Goal: Learn about a topic

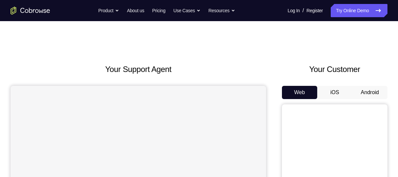
scroll to position [52, 0]
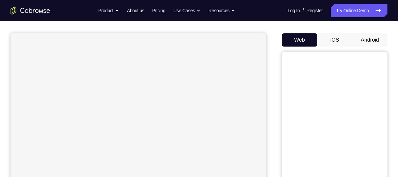
click at [368, 44] on button "Android" at bounding box center [369, 39] width 35 height 13
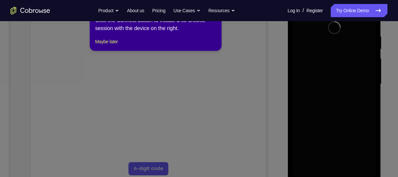
scroll to position [71, 0]
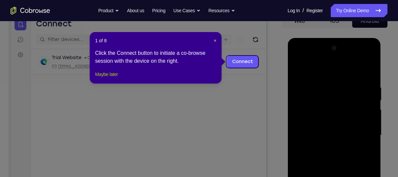
click at [116, 78] on button "Maybe later" at bounding box center [106, 74] width 23 height 8
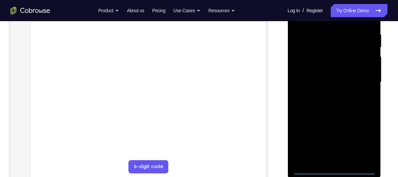
scroll to position [127, 0]
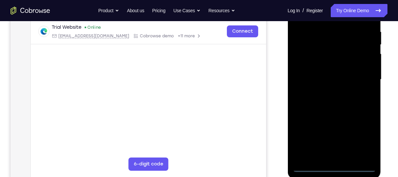
click at [335, 169] on div at bounding box center [333, 79] width 83 height 185
click at [364, 137] on div at bounding box center [333, 79] width 83 height 185
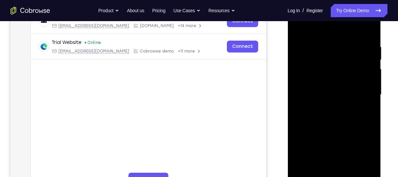
scroll to position [104, 0]
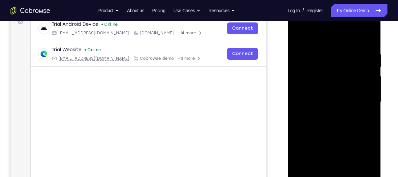
click at [300, 36] on div at bounding box center [333, 102] width 83 height 185
click at [360, 103] on div at bounding box center [333, 102] width 83 height 185
click at [326, 113] on div at bounding box center [333, 102] width 83 height 185
click at [315, 93] on div at bounding box center [333, 102] width 83 height 185
click at [317, 89] on div at bounding box center [333, 102] width 83 height 185
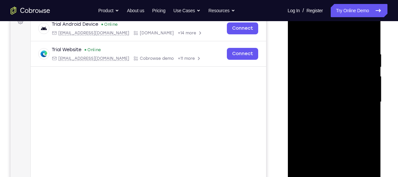
click at [366, 88] on div at bounding box center [333, 102] width 83 height 185
click at [331, 101] on div at bounding box center [333, 102] width 83 height 185
click at [333, 124] on div at bounding box center [333, 102] width 83 height 185
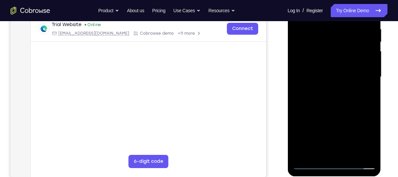
scroll to position [129, 0]
click at [334, 100] on div at bounding box center [333, 77] width 83 height 185
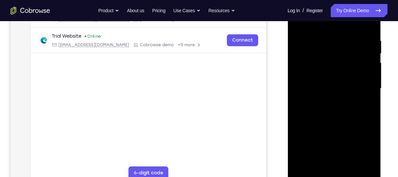
scroll to position [105, 0]
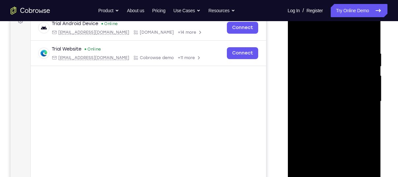
drag, startPoint x: 325, startPoint y: 36, endPoint x: 325, endPoint y: 6, distance: 30.0
click at [325, 6] on div at bounding box center [333, 102] width 93 height 196
click at [297, 26] on div at bounding box center [333, 101] width 83 height 185
click at [301, 86] on div at bounding box center [333, 101] width 83 height 185
click at [327, 115] on div at bounding box center [333, 101] width 83 height 185
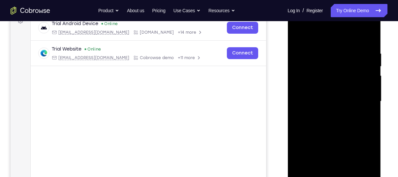
click at [315, 93] on div at bounding box center [333, 101] width 83 height 185
click at [317, 105] on div at bounding box center [333, 101] width 83 height 185
click at [312, 86] on div at bounding box center [333, 101] width 83 height 185
click at [315, 101] on div at bounding box center [333, 101] width 83 height 185
click at [311, 125] on div at bounding box center [333, 101] width 83 height 185
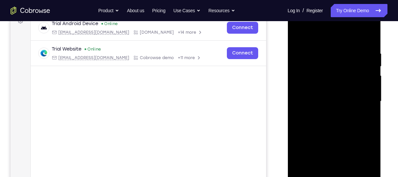
click at [340, 123] on div at bounding box center [333, 101] width 83 height 185
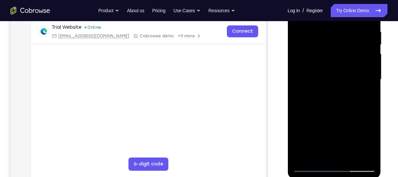
click at [344, 110] on div at bounding box center [333, 79] width 83 height 185
click at [350, 159] on div at bounding box center [333, 79] width 83 height 185
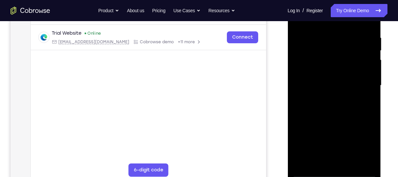
scroll to position [121, 0]
click at [331, 122] on div at bounding box center [333, 85] width 83 height 185
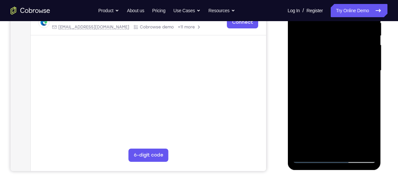
scroll to position [136, 0]
click at [309, 158] on div at bounding box center [333, 70] width 83 height 185
click at [351, 148] on div at bounding box center [333, 70] width 83 height 185
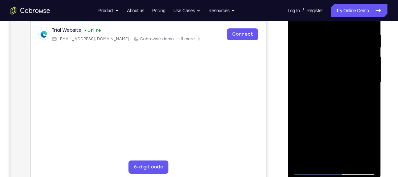
scroll to position [124, 0]
click at [324, 87] on div at bounding box center [333, 82] width 83 height 185
click at [313, 157] on div at bounding box center [333, 82] width 83 height 185
click at [364, 99] on div at bounding box center [333, 82] width 83 height 185
click at [310, 171] on div at bounding box center [333, 82] width 83 height 185
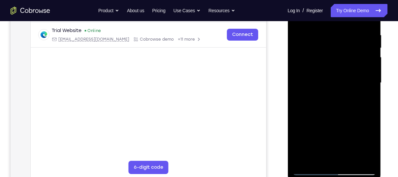
click at [310, 171] on div at bounding box center [333, 82] width 83 height 185
click at [330, 73] on div at bounding box center [333, 82] width 83 height 185
click at [323, 111] on div at bounding box center [333, 82] width 83 height 185
click at [333, 111] on div at bounding box center [333, 82] width 83 height 185
click at [367, 98] on div at bounding box center [333, 82] width 83 height 185
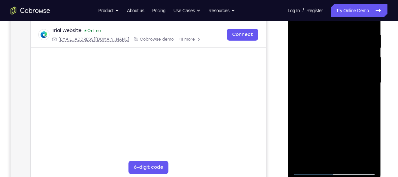
click at [310, 171] on div at bounding box center [333, 82] width 83 height 185
click at [341, 86] on div at bounding box center [333, 82] width 83 height 185
click at [313, 157] on div at bounding box center [333, 82] width 83 height 185
click at [367, 100] on div at bounding box center [333, 82] width 83 height 185
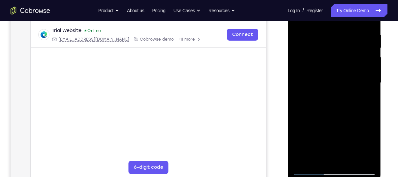
click at [310, 169] on div at bounding box center [333, 82] width 83 height 185
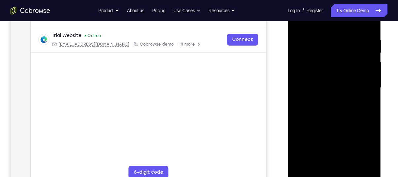
click at [318, 77] on div at bounding box center [333, 87] width 83 height 185
click at [366, 104] on div at bounding box center [333, 87] width 83 height 185
click at [310, 174] on div at bounding box center [333, 87] width 83 height 185
click at [311, 172] on div at bounding box center [333, 87] width 83 height 185
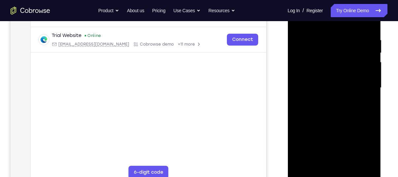
click at [310, 173] on div at bounding box center [333, 87] width 83 height 185
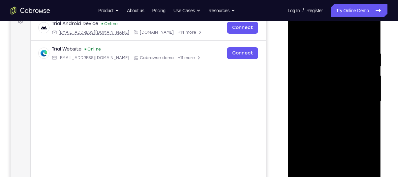
click at [371, 32] on div at bounding box center [333, 101] width 83 height 185
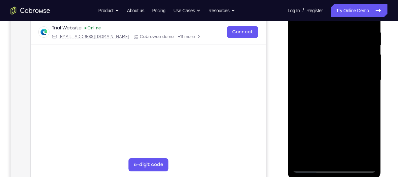
scroll to position [127, 0]
click at [352, 156] on div at bounding box center [333, 79] width 83 height 185
click at [311, 169] on div at bounding box center [333, 79] width 83 height 185
click at [296, 157] on div at bounding box center [333, 79] width 83 height 185
click at [302, 159] on div at bounding box center [333, 79] width 83 height 185
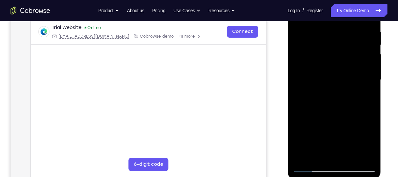
click at [324, 35] on div at bounding box center [333, 79] width 83 height 185
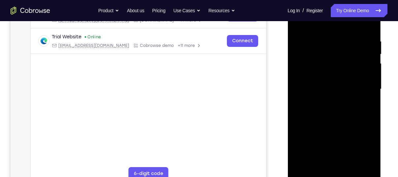
scroll to position [117, 0]
click at [367, 36] on div at bounding box center [333, 89] width 83 height 185
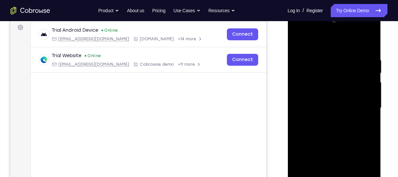
click at [364, 81] on div at bounding box center [333, 107] width 83 height 185
click at [370, 43] on div at bounding box center [333, 107] width 83 height 185
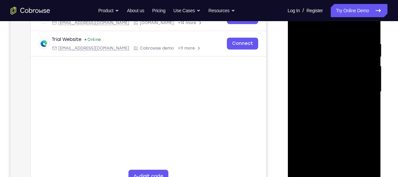
scroll to position [115, 0]
drag, startPoint x: 333, startPoint y: 112, endPoint x: 322, endPoint y: 7, distance: 106.1
click at [322, 7] on div at bounding box center [333, 91] width 83 height 185
drag, startPoint x: 331, startPoint y: 128, endPoint x: 311, endPoint y: -44, distance: 173.2
click at [311, 0] on html "Online web based iOS Simulators and Android Emulators. Run iPhone, iPad, Mobile…" at bounding box center [334, 93] width 94 height 198
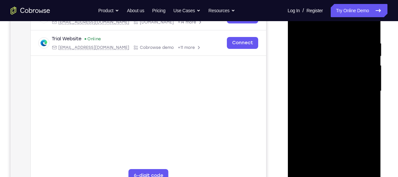
drag, startPoint x: 336, startPoint y: 144, endPoint x: 325, endPoint y: 37, distance: 107.4
click at [325, 37] on div at bounding box center [333, 91] width 83 height 185
click at [351, 170] on div at bounding box center [333, 91] width 83 height 185
drag, startPoint x: 346, startPoint y: 131, endPoint x: 332, endPoint y: -44, distance: 175.3
click at [332, 0] on html "Online web based iOS Simulators and Android Emulators. Run iPhone, iPad, Mobile…" at bounding box center [334, 93] width 94 height 198
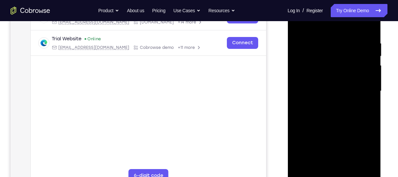
drag, startPoint x: 313, startPoint y: 123, endPoint x: 338, endPoint y: -10, distance: 135.4
click at [338, 0] on html "Online web based iOS Simulators and Android Emulators. Run iPhone, iPad, Mobile…" at bounding box center [334, 93] width 94 height 198
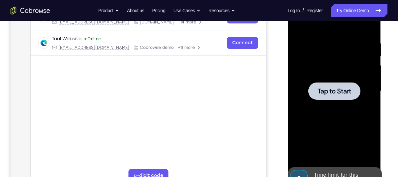
click at [204, 89] on main "demo_id 556024174 556024174 Email User ID Device ID Device name 6-digit code Co…" at bounding box center [148, 96] width 235 height 221
click at [306, 110] on div at bounding box center [333, 91] width 83 height 185
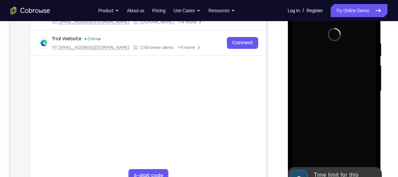
click at [337, 169] on div "Time limit for this app has elapsed" at bounding box center [340, 178] width 58 height 21
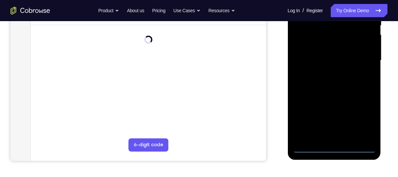
scroll to position [146, 0]
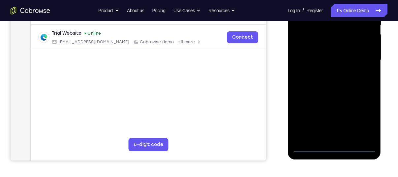
click at [335, 147] on div at bounding box center [333, 60] width 83 height 185
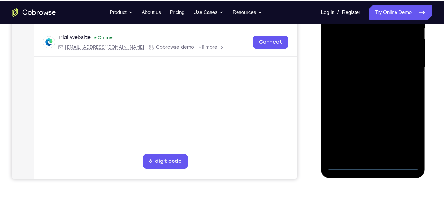
scroll to position [146, 0]
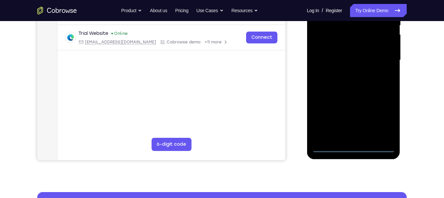
click at [385, 116] on div at bounding box center [352, 60] width 83 height 185
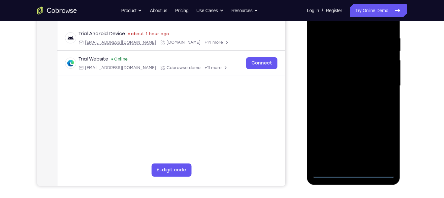
scroll to position [105, 0]
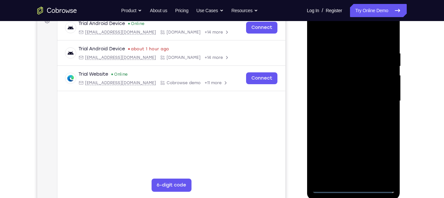
click at [350, 39] on div at bounding box center [352, 101] width 83 height 185
click at [380, 100] on div at bounding box center [352, 101] width 83 height 185
click at [344, 114] on div at bounding box center [352, 101] width 83 height 185
click at [345, 99] on div at bounding box center [352, 101] width 83 height 185
click at [341, 89] on div at bounding box center [352, 101] width 83 height 185
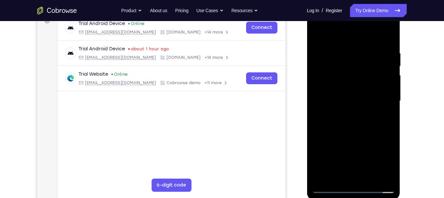
click at [340, 100] on div at bounding box center [352, 101] width 83 height 185
click at [342, 123] on div at bounding box center [352, 101] width 83 height 185
click at [359, 127] on div at bounding box center [352, 101] width 83 height 185
click at [367, 176] on div at bounding box center [352, 101] width 83 height 185
click at [336, 137] on div at bounding box center [352, 101] width 83 height 185
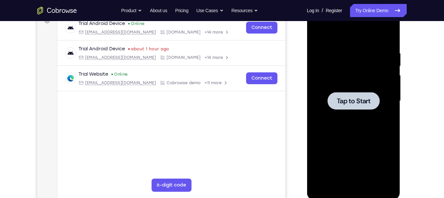
click at [339, 153] on div at bounding box center [352, 101] width 83 height 185
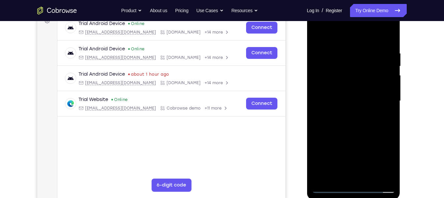
click at [357, 176] on div at bounding box center [352, 101] width 83 height 185
click at [387, 162] on div at bounding box center [352, 101] width 83 height 185
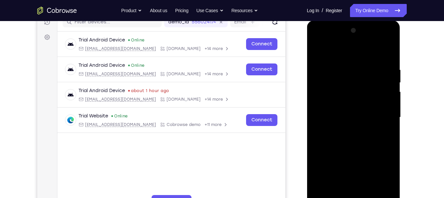
click at [340, 56] on div at bounding box center [352, 117] width 83 height 185
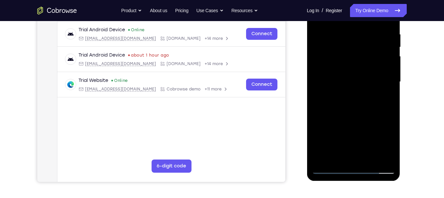
click at [382, 81] on div at bounding box center [352, 82] width 83 height 185
click at [345, 93] on div at bounding box center [352, 82] width 83 height 185
click at [335, 69] on div at bounding box center [352, 82] width 83 height 185
click at [340, 76] on div at bounding box center [352, 82] width 83 height 185
click at [352, 67] on div at bounding box center [352, 82] width 83 height 185
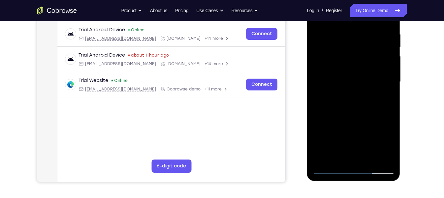
click at [366, 158] on div at bounding box center [352, 82] width 83 height 185
click at [349, 115] on div at bounding box center [352, 82] width 83 height 185
click at [329, 174] on div at bounding box center [353, 83] width 93 height 196
click at [329, 170] on div at bounding box center [352, 82] width 83 height 185
click at [338, 160] on div at bounding box center [352, 82] width 83 height 185
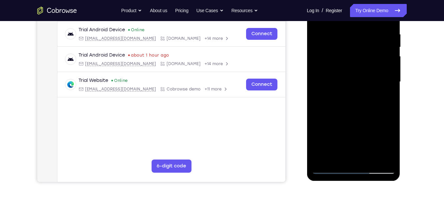
scroll to position [94, 0]
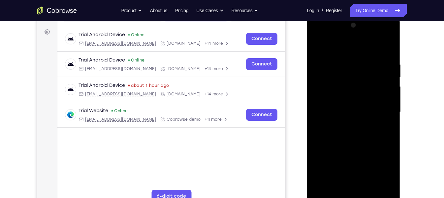
drag, startPoint x: 334, startPoint y: 44, endPoint x: 327, endPoint y: -5, distance: 49.9
click at [327, 15] on html "Online web based iOS Simulators and Android Emulators. Run iPhone, iPad, Mobile…" at bounding box center [354, 114] width 94 height 198
click at [343, 44] on div at bounding box center [352, 112] width 83 height 185
click at [385, 131] on div at bounding box center [352, 112] width 83 height 185
click at [320, 70] on div at bounding box center [352, 112] width 83 height 185
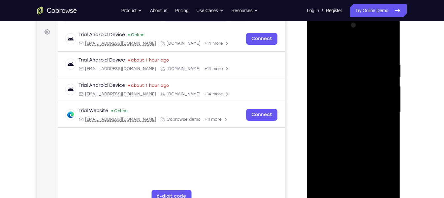
click at [377, 120] on div at bounding box center [352, 112] width 83 height 185
click at [379, 79] on div at bounding box center [352, 112] width 83 height 185
click at [386, 69] on div at bounding box center [352, 112] width 83 height 185
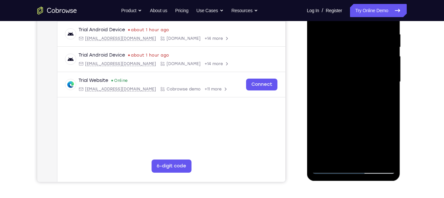
scroll to position [125, 0]
click at [323, 160] on div at bounding box center [352, 81] width 83 height 185
click at [353, 169] on div at bounding box center [352, 81] width 83 height 185
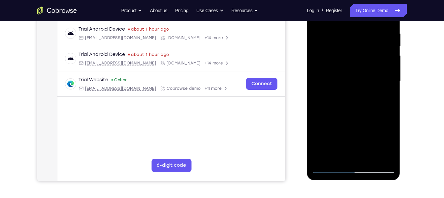
click at [377, 168] on div at bounding box center [352, 81] width 83 height 185
drag, startPoint x: 356, startPoint y: 114, endPoint x: 334, endPoint y: -26, distance: 141.2
click at [334, 0] on html "Online web based iOS Simulators and Android Emulators. Run iPhone, iPad, Mobile…" at bounding box center [354, 83] width 94 height 198
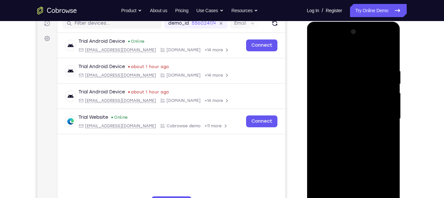
scroll to position [87, 0]
drag, startPoint x: 353, startPoint y: 137, endPoint x: 343, endPoint y: 25, distance: 112.2
click at [343, 25] on div at bounding box center [353, 120] width 93 height 196
drag, startPoint x: 354, startPoint y: 169, endPoint x: 344, endPoint y: -37, distance: 206.6
click at [344, 22] on html "Online web based iOS Simulators and Android Emulators. Run iPhone, iPad, Mobile…" at bounding box center [354, 121] width 94 height 198
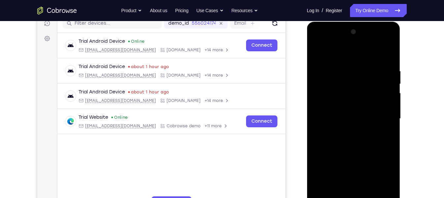
drag, startPoint x: 359, startPoint y: 165, endPoint x: 343, endPoint y: -35, distance: 201.4
click at [343, 22] on html "Online web based iOS Simulators and Android Emulators. Run iPhone, iPad, Mobile…" at bounding box center [354, 121] width 94 height 198
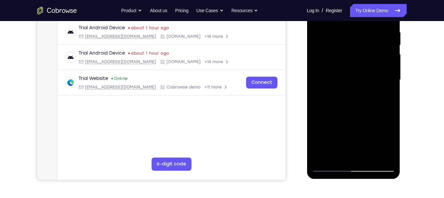
scroll to position [131, 0]
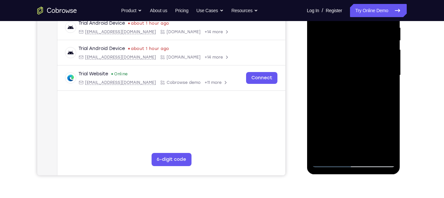
click at [356, 163] on div at bounding box center [352, 75] width 83 height 185
click at [383, 129] on div at bounding box center [352, 75] width 83 height 185
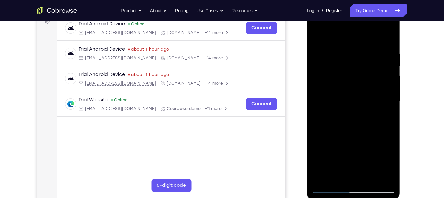
scroll to position [106, 0]
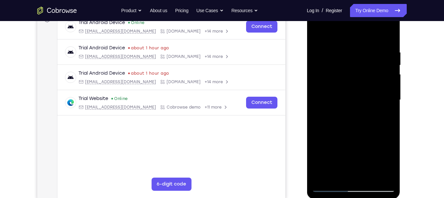
click at [384, 176] on div at bounding box center [352, 100] width 83 height 185
click at [345, 31] on div at bounding box center [352, 100] width 83 height 185
click at [316, 33] on div at bounding box center [352, 100] width 83 height 185
click at [318, 32] on div at bounding box center [352, 100] width 83 height 185
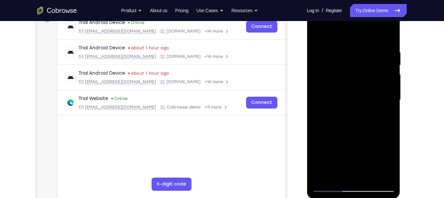
drag, startPoint x: 346, startPoint y: 144, endPoint x: 331, endPoint y: -46, distance: 191.2
click at [331, 3] on html "Online web based iOS Simulators and Android Emulators. Run iPhone, iPad, Mobile…" at bounding box center [354, 102] width 94 height 198
drag, startPoint x: 357, startPoint y: 128, endPoint x: 360, endPoint y: -21, distance: 149.0
click at [360, 3] on html "Online web based iOS Simulators and Android Emulators. Run iPhone, iPad, Mobile…" at bounding box center [354, 102] width 94 height 198
click at [346, 161] on div at bounding box center [352, 100] width 83 height 185
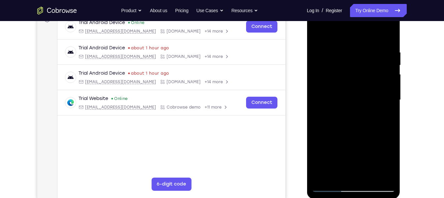
click at [351, 114] on div at bounding box center [352, 100] width 83 height 185
click at [347, 113] on div at bounding box center [352, 100] width 83 height 185
click at [342, 90] on div at bounding box center [352, 100] width 83 height 185
click at [342, 97] on div at bounding box center [352, 100] width 83 height 185
click at [350, 112] on div at bounding box center [352, 100] width 83 height 185
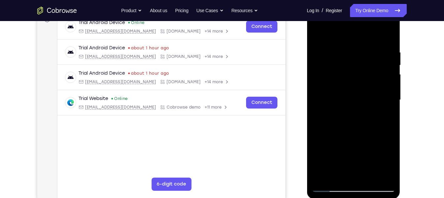
click at [375, 94] on div at bounding box center [352, 100] width 83 height 185
click at [354, 95] on div at bounding box center [352, 100] width 83 height 185
click at [355, 85] on div at bounding box center [352, 100] width 83 height 185
drag, startPoint x: 351, startPoint y: 37, endPoint x: 343, endPoint y: -25, distance: 62.2
click at [343, 3] on html "Online web based iOS Simulators and Android Emulators. Run iPhone, iPad, Mobile…" at bounding box center [354, 102] width 94 height 198
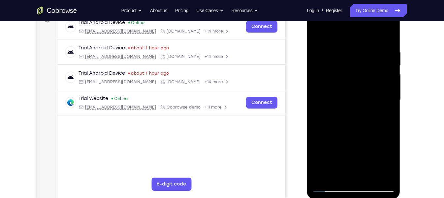
click at [339, 176] on div at bounding box center [352, 100] width 83 height 185
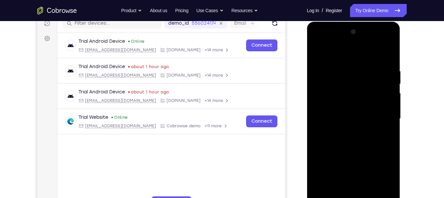
drag, startPoint x: 342, startPoint y: 56, endPoint x: 342, endPoint y: 30, distance: 26.0
click at [342, 30] on div at bounding box center [352, 119] width 83 height 185
click at [342, 53] on div at bounding box center [352, 119] width 83 height 185
click at [319, 77] on div at bounding box center [352, 119] width 83 height 185
click at [385, 110] on div at bounding box center [352, 119] width 83 height 185
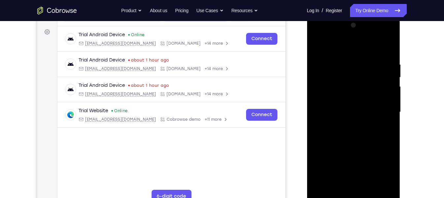
scroll to position [95, 0]
click at [359, 106] on div at bounding box center [352, 111] width 83 height 185
click at [352, 102] on div at bounding box center [352, 111] width 83 height 185
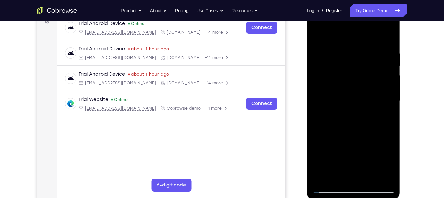
scroll to position [105, 0]
drag, startPoint x: 346, startPoint y: 105, endPoint x: 349, endPoint y: 77, distance: 28.8
click at [349, 77] on div at bounding box center [352, 101] width 83 height 185
drag, startPoint x: 345, startPoint y: 145, endPoint x: 345, endPoint y: 112, distance: 32.6
click at [345, 112] on div at bounding box center [352, 101] width 83 height 185
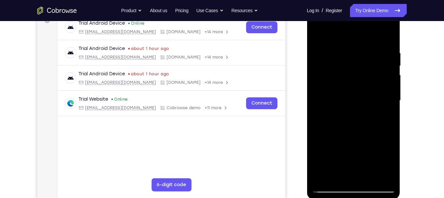
click at [321, 176] on div at bounding box center [352, 101] width 83 height 185
click at [372, 176] on div at bounding box center [352, 101] width 83 height 185
click at [329, 176] on div at bounding box center [352, 101] width 83 height 185
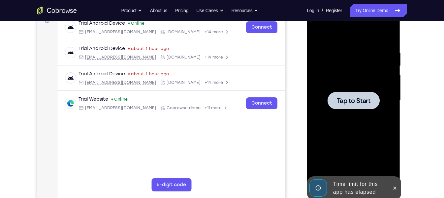
click at [360, 110] on div at bounding box center [352, 101] width 83 height 185
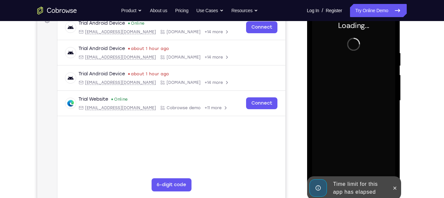
click at [342, 176] on div "Time limit for this app has elapsed" at bounding box center [359, 188] width 58 height 21
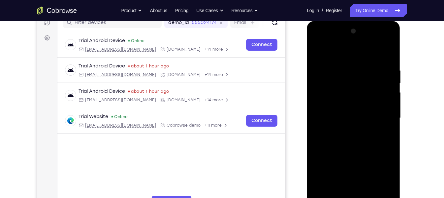
scroll to position [104, 0]
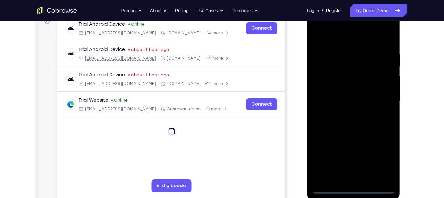
click at [351, 176] on div at bounding box center [352, 102] width 83 height 185
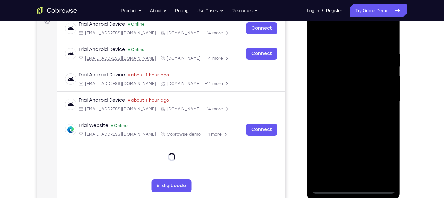
click at [381, 162] on div at bounding box center [352, 102] width 83 height 185
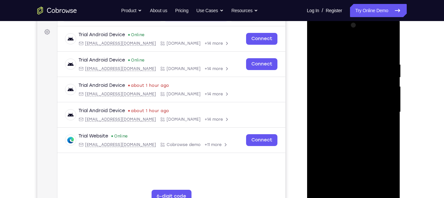
scroll to position [93, 0]
click at [340, 50] on div at bounding box center [352, 113] width 83 height 185
click at [380, 109] on div at bounding box center [352, 113] width 83 height 185
click at [338, 131] on div at bounding box center [352, 113] width 83 height 185
click at [344, 126] on div at bounding box center [352, 113] width 83 height 185
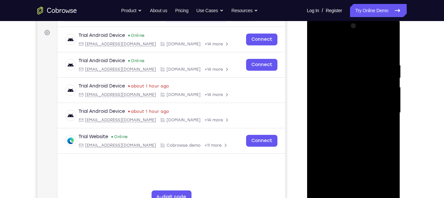
click at [335, 107] on div at bounding box center [352, 113] width 83 height 185
click at [342, 99] on div at bounding box center [352, 113] width 83 height 185
click at [348, 112] on div at bounding box center [352, 113] width 83 height 185
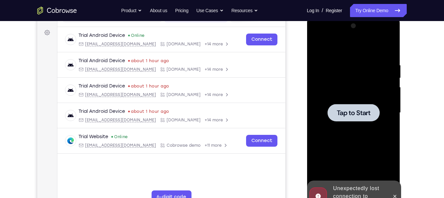
click at [335, 124] on div at bounding box center [352, 113] width 83 height 185
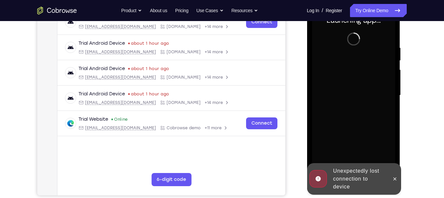
scroll to position [111, 0]
click at [348, 173] on div "Unexpectedly lost connection to device" at bounding box center [359, 178] width 58 height 29
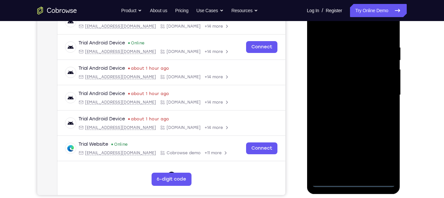
click at [351, 176] on div at bounding box center [352, 95] width 83 height 185
click at [353, 176] on div at bounding box center [352, 95] width 83 height 185
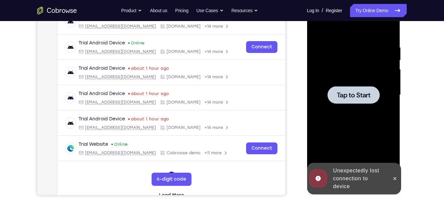
click at [359, 82] on div at bounding box center [352, 95] width 83 height 185
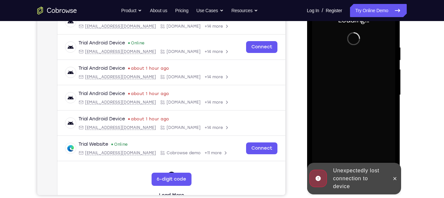
click at [361, 172] on div "Unexpectedly lost connection to device" at bounding box center [359, 178] width 58 height 29
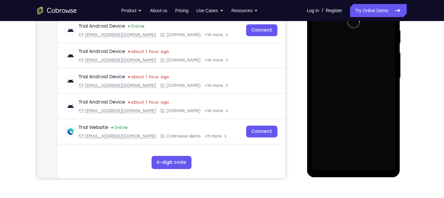
scroll to position [128, 0]
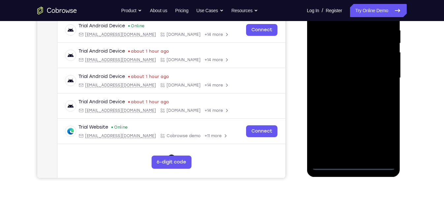
click at [354, 164] on div at bounding box center [352, 78] width 83 height 185
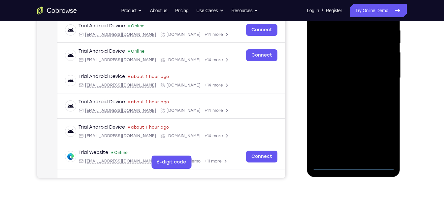
click at [380, 137] on div at bounding box center [352, 78] width 83 height 185
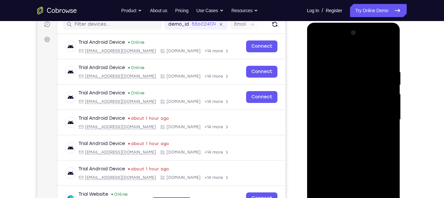
scroll to position [87, 0]
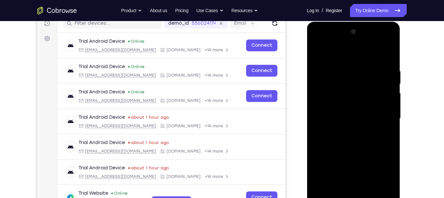
click at [383, 176] on div at bounding box center [352, 119] width 83 height 185
click at [348, 57] on div at bounding box center [352, 119] width 83 height 185
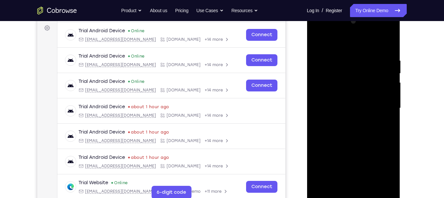
scroll to position [98, 0]
click at [330, 43] on div at bounding box center [352, 108] width 83 height 185
click at [379, 104] on div at bounding box center [352, 108] width 83 height 185
click at [346, 119] on div at bounding box center [352, 108] width 83 height 185
click at [331, 102] on div at bounding box center [352, 108] width 83 height 185
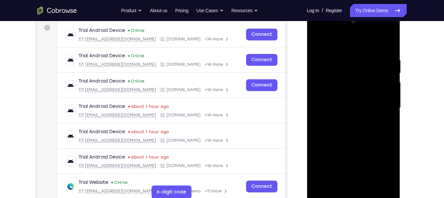
click at [337, 109] on div at bounding box center [352, 108] width 83 height 185
click at [337, 94] on div at bounding box center [352, 108] width 83 height 185
click at [344, 106] on div at bounding box center [352, 108] width 83 height 185
click at [355, 143] on div at bounding box center [352, 108] width 83 height 185
click at [370, 176] on div at bounding box center [352, 108] width 83 height 185
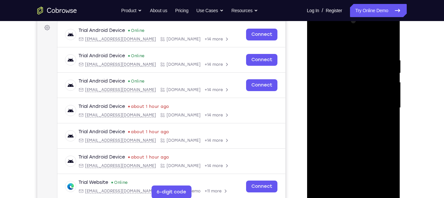
click at [359, 141] on div at bounding box center [352, 108] width 83 height 185
click at [359, 102] on div at bounding box center [352, 108] width 83 height 185
click at [384, 125] on div at bounding box center [352, 108] width 83 height 185
click at [329, 176] on div at bounding box center [352, 108] width 83 height 185
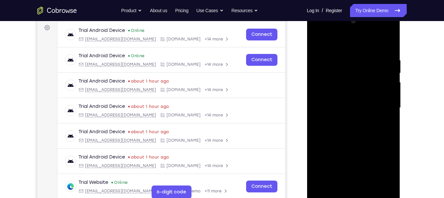
click at [358, 113] on div at bounding box center [352, 108] width 83 height 185
click at [374, 96] on div at bounding box center [352, 108] width 83 height 185
click at [328, 176] on div at bounding box center [352, 108] width 83 height 185
click at [385, 123] on div at bounding box center [352, 108] width 83 height 185
click at [337, 72] on div at bounding box center [352, 108] width 83 height 185
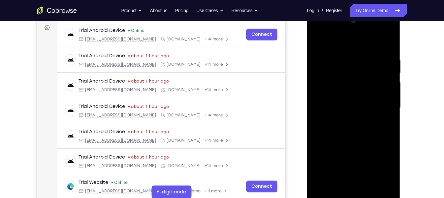
click at [341, 129] on div at bounding box center [352, 108] width 83 height 185
click at [384, 123] on div at bounding box center [352, 108] width 83 height 185
click at [330, 176] on div at bounding box center [352, 108] width 83 height 185
drag, startPoint x: 354, startPoint y: 114, endPoint x: 357, endPoint y: 106, distance: 8.7
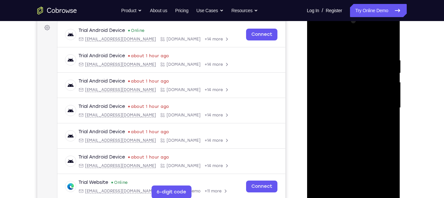
click at [357, 106] on div at bounding box center [352, 108] width 83 height 185
click at [351, 102] on div at bounding box center [352, 108] width 83 height 185
click at [332, 43] on div at bounding box center [352, 108] width 83 height 185
click at [330, 176] on div at bounding box center [352, 108] width 83 height 185
click at [328, 176] on div at bounding box center [352, 108] width 83 height 185
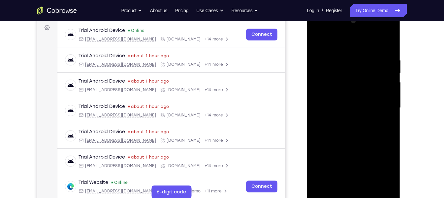
click at [331, 111] on div at bounding box center [352, 108] width 83 height 185
click at [390, 43] on div at bounding box center [352, 108] width 83 height 185
click at [329, 176] on div at bounding box center [352, 108] width 83 height 185
click at [353, 108] on div at bounding box center [352, 108] width 83 height 185
click at [329, 176] on div at bounding box center [352, 108] width 83 height 185
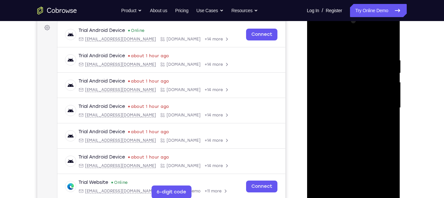
click at [317, 42] on div at bounding box center [352, 108] width 83 height 185
click at [320, 41] on div at bounding box center [352, 108] width 83 height 185
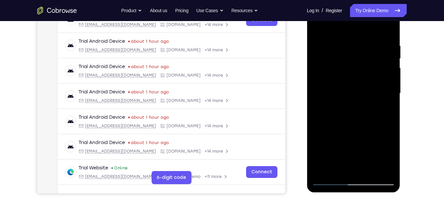
click at [337, 171] on div at bounding box center [352, 93] width 83 height 185
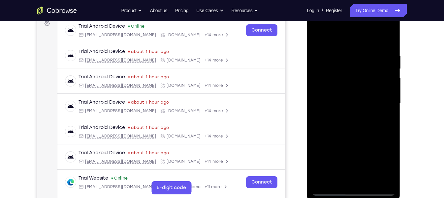
click at [340, 38] on div at bounding box center [352, 104] width 83 height 185
click at [322, 124] on div at bounding box center [352, 104] width 83 height 185
drag, startPoint x: 350, startPoint y: 162, endPoint x: 364, endPoint y: -46, distance: 208.1
click at [364, 7] on html "Online web based iOS Simulators and Android Emulators. Run iPhone, iPad, Mobile…" at bounding box center [354, 106] width 94 height 198
drag, startPoint x: 346, startPoint y: 159, endPoint x: 351, endPoint y: 0, distance: 159.0
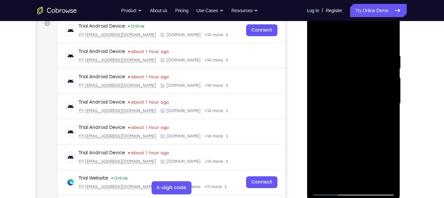
click at [351, 7] on html "Online web based iOS Simulators and Android Emulators. Run iPhone, iPad, Mobile…" at bounding box center [354, 106] width 94 height 198
drag, startPoint x: 348, startPoint y: 154, endPoint x: 349, endPoint y: 61, distance: 93.3
click at [349, 61] on div at bounding box center [352, 104] width 83 height 185
drag, startPoint x: 338, startPoint y: 156, endPoint x: 337, endPoint y: 3, distance: 153.3
click at [337, 7] on html "Online web based iOS Simulators and Android Emulators. Run iPhone, iPad, Mobile…" at bounding box center [354, 106] width 94 height 198
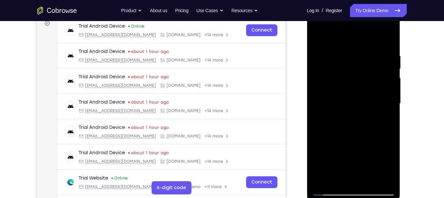
drag, startPoint x: 365, startPoint y: 158, endPoint x: 372, endPoint y: -42, distance: 199.6
click at [372, 7] on html "Online web based iOS Simulators and Android Emulators. Run iPhone, iPad, Mobile…" at bounding box center [354, 106] width 94 height 198
drag, startPoint x: 355, startPoint y: 161, endPoint x: 370, endPoint y: 11, distance: 150.4
click at [370, 12] on div at bounding box center [352, 104] width 83 height 185
drag, startPoint x: 356, startPoint y: 145, endPoint x: 355, endPoint y: 0, distance: 145.7
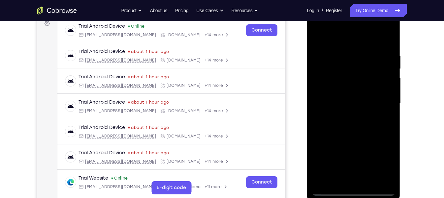
click at [355, 7] on html "Online web based iOS Simulators and Android Emulators. Run iPhone, iPad, Mobile…" at bounding box center [354, 106] width 94 height 198
drag, startPoint x: 353, startPoint y: 161, endPoint x: 363, endPoint y: 31, distance: 130.6
click at [363, 31] on div at bounding box center [352, 104] width 83 height 185
drag, startPoint x: 360, startPoint y: 154, endPoint x: 352, endPoint y: -30, distance: 183.8
click at [352, 7] on html "Online web based iOS Simulators and Android Emulators. Run iPhone, iPad, Mobile…" at bounding box center [354, 106] width 94 height 198
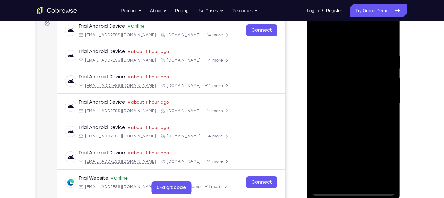
drag, startPoint x: 351, startPoint y: 159, endPoint x: 340, endPoint y: 14, distance: 145.1
click at [340, 14] on div at bounding box center [352, 104] width 83 height 185
drag, startPoint x: 336, startPoint y: 151, endPoint x: 341, endPoint y: 0, distance: 150.7
click at [341, 7] on html "Online web based iOS Simulators and Android Emulators. Run iPhone, iPad, Mobile…" at bounding box center [354, 106] width 94 height 198
click at [371, 176] on div at bounding box center [352, 104] width 83 height 185
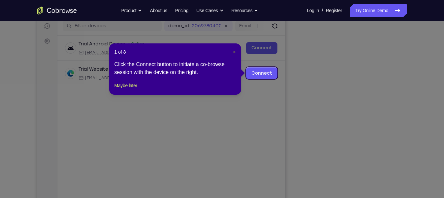
click at [233, 54] on span "×" at bounding box center [234, 51] width 3 height 5
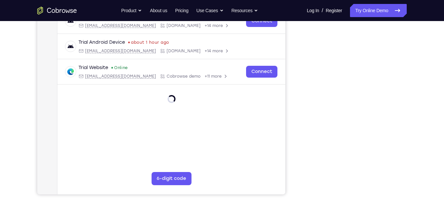
scroll to position [112, 0]
